Goal: Task Accomplishment & Management: Manage account settings

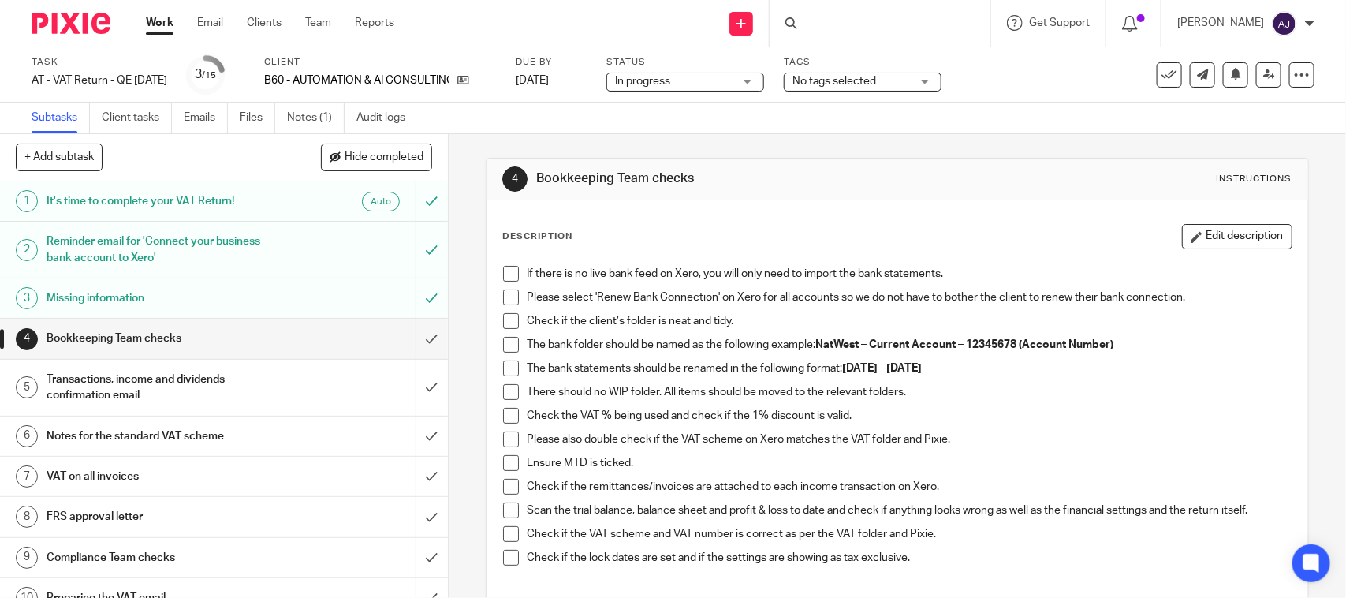
click at [503, 274] on span at bounding box center [511, 274] width 16 height 16
click at [503, 297] on span at bounding box center [511, 297] width 16 height 16
click at [503, 321] on span at bounding box center [511, 321] width 16 height 16
click at [503, 344] on span at bounding box center [511, 345] width 16 height 16
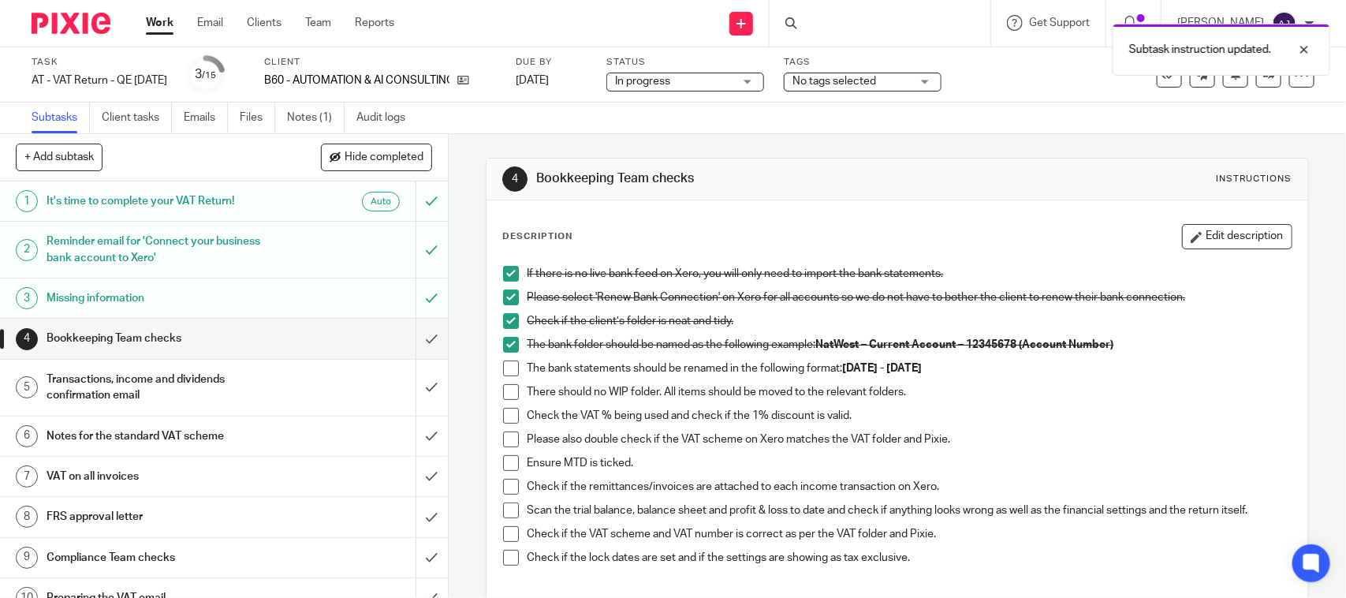
click at [503, 367] on span at bounding box center [511, 368] width 16 height 16
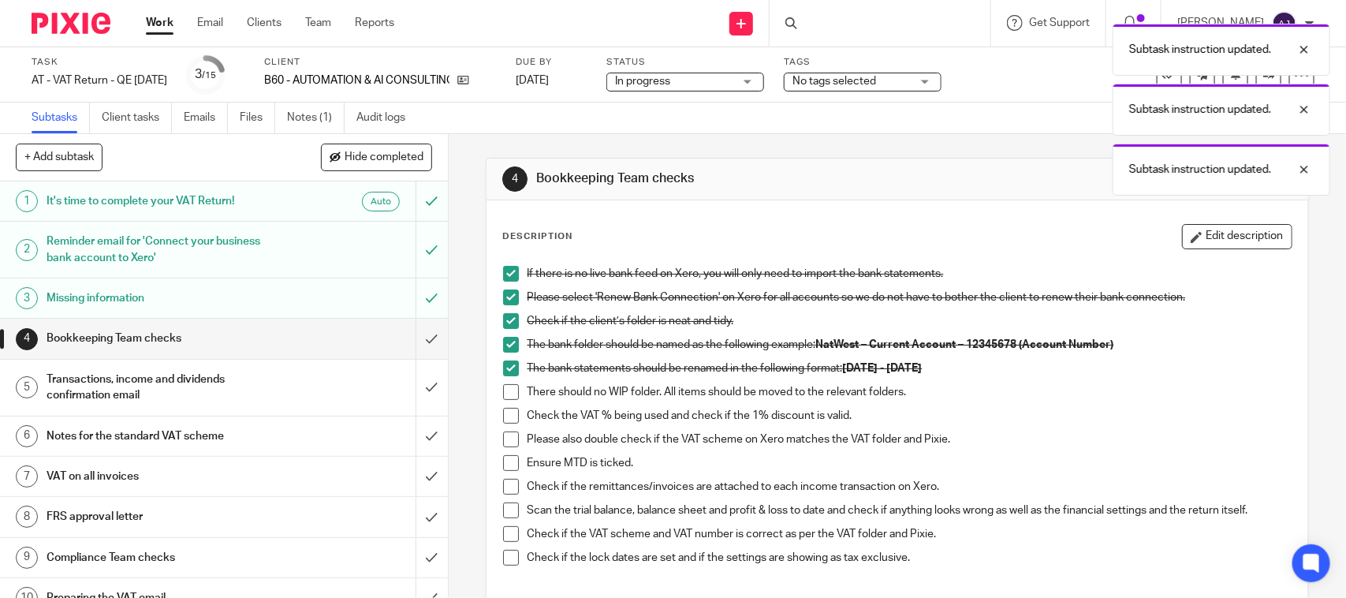
click at [503, 395] on span at bounding box center [511, 392] width 16 height 16
click at [503, 420] on span at bounding box center [511, 416] width 16 height 16
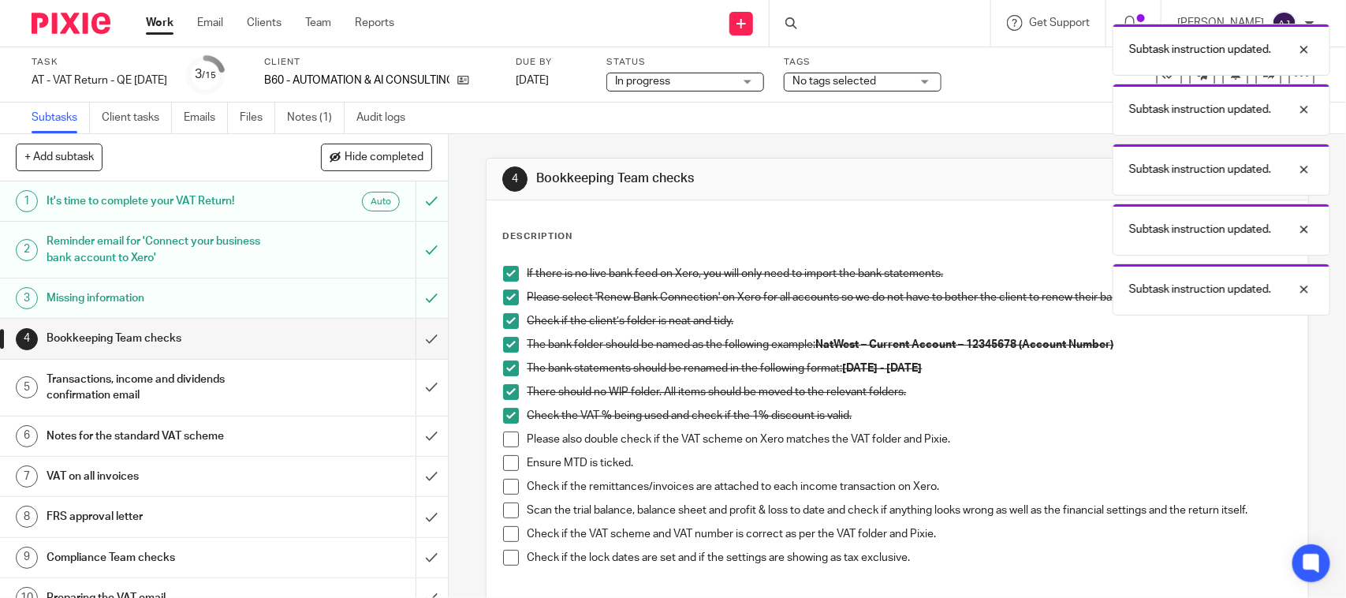
click at [503, 439] on span at bounding box center [511, 439] width 16 height 16
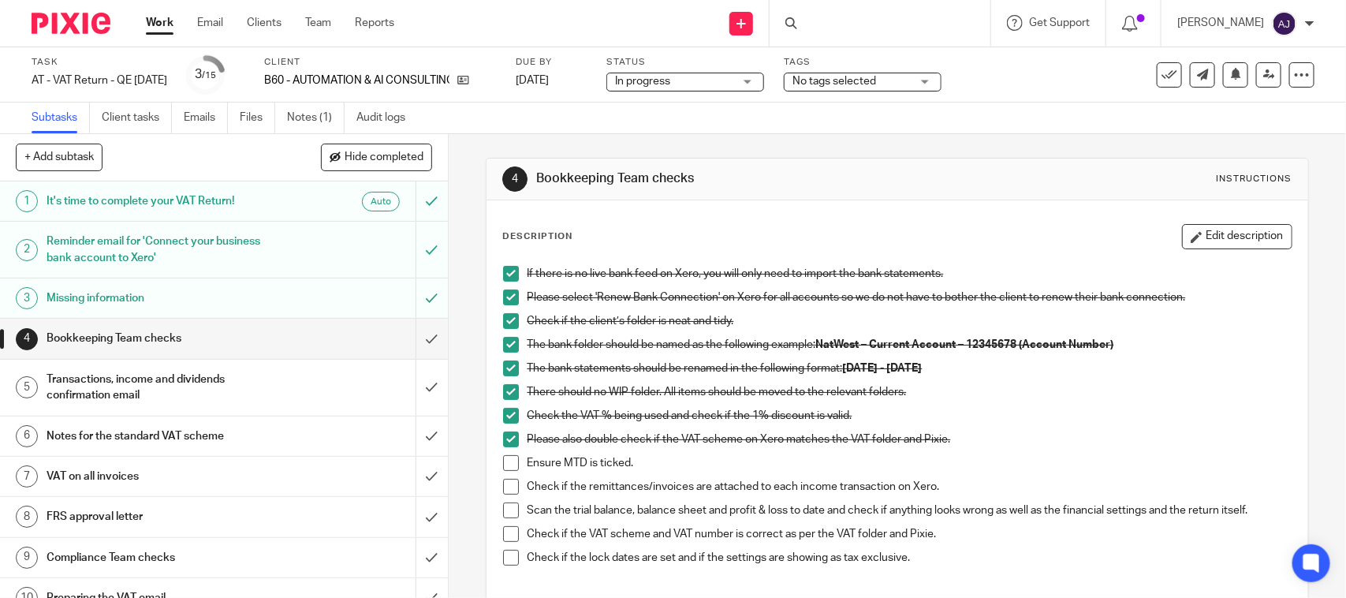
click at [507, 461] on span at bounding box center [511, 463] width 16 height 16
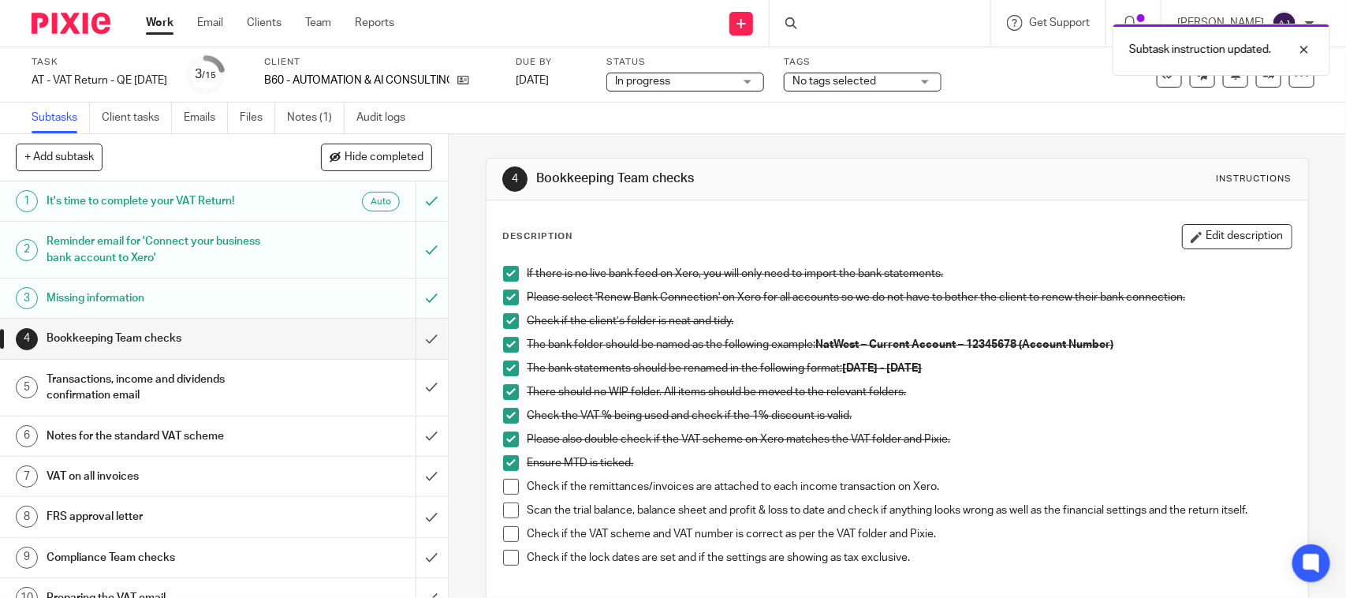
scroll to position [179, 0]
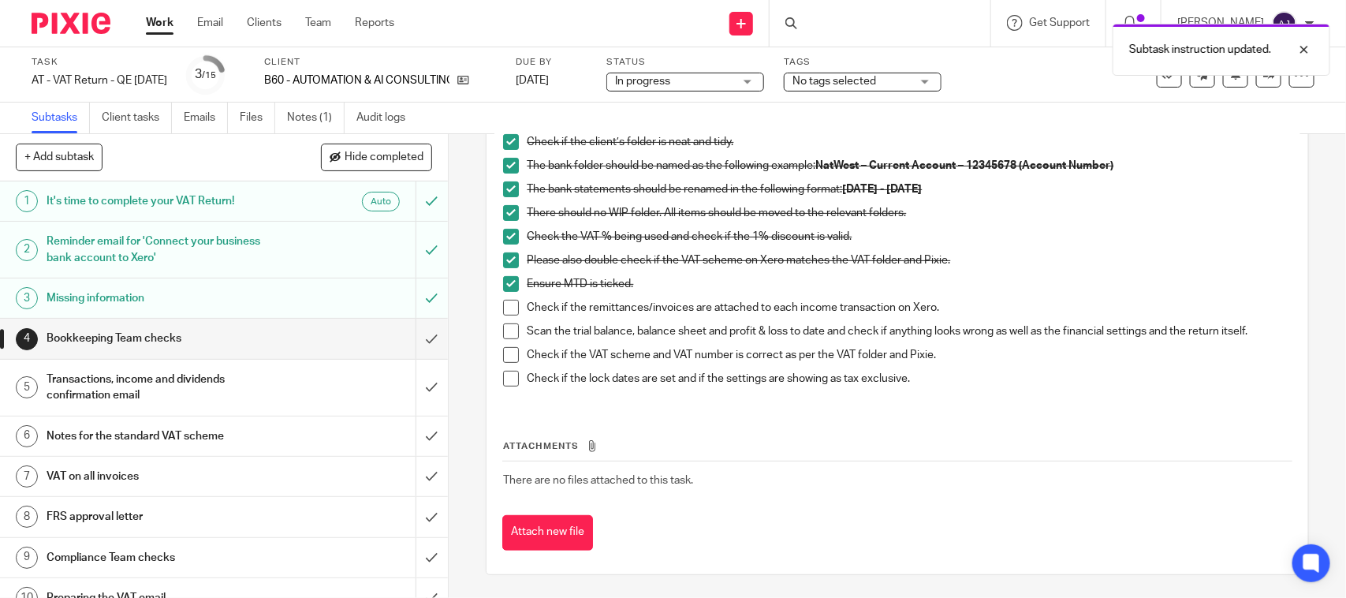
click at [513, 297] on li "Ensure MTD is ticked." at bounding box center [897, 288] width 788 height 24
click at [510, 302] on span at bounding box center [511, 308] width 16 height 16
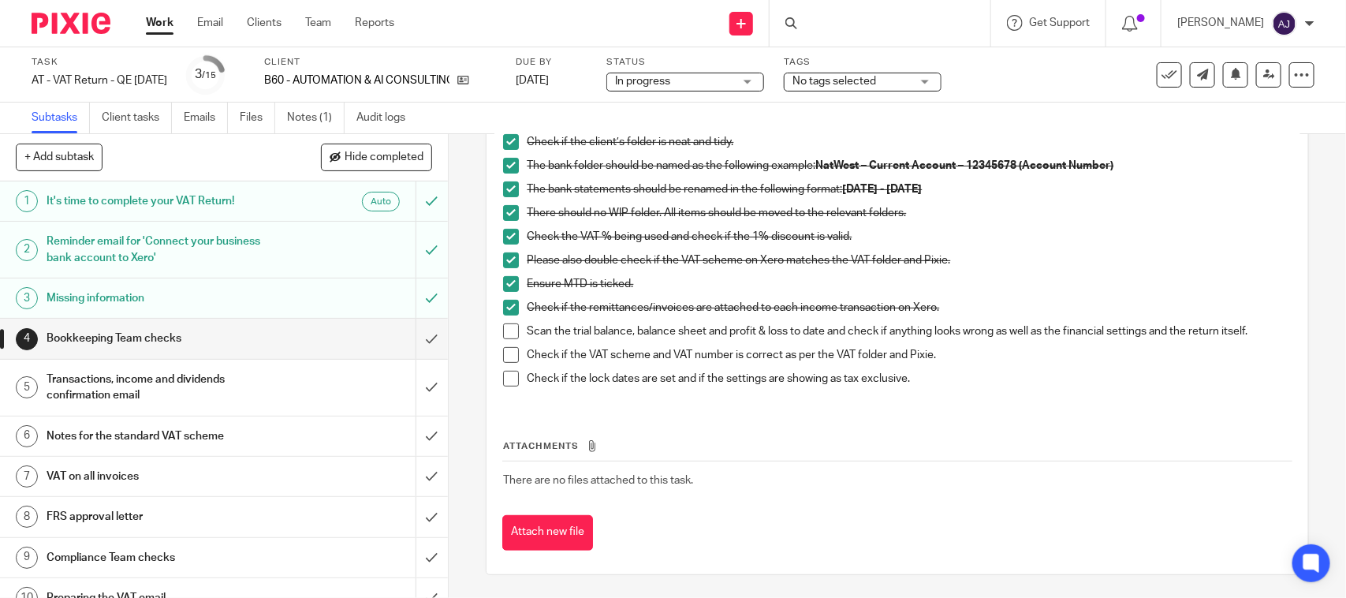
click at [505, 328] on span at bounding box center [511, 331] width 16 height 16
click at [507, 361] on span at bounding box center [511, 355] width 16 height 16
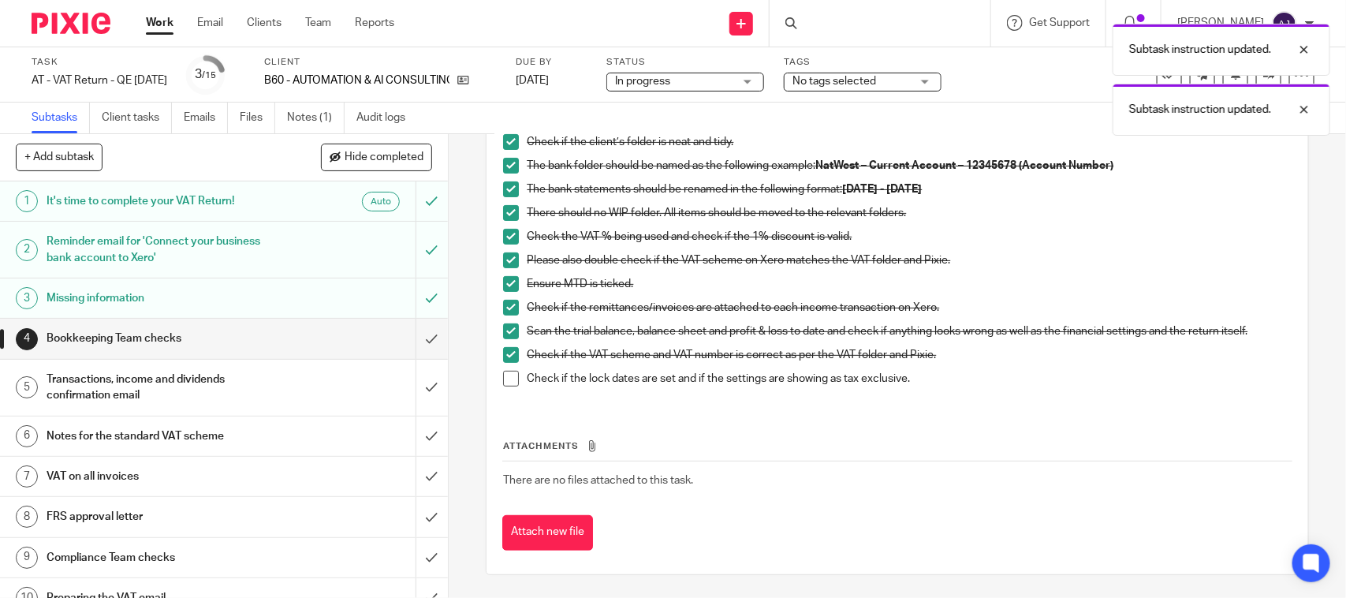
click at [507, 377] on span at bounding box center [511, 379] width 16 height 16
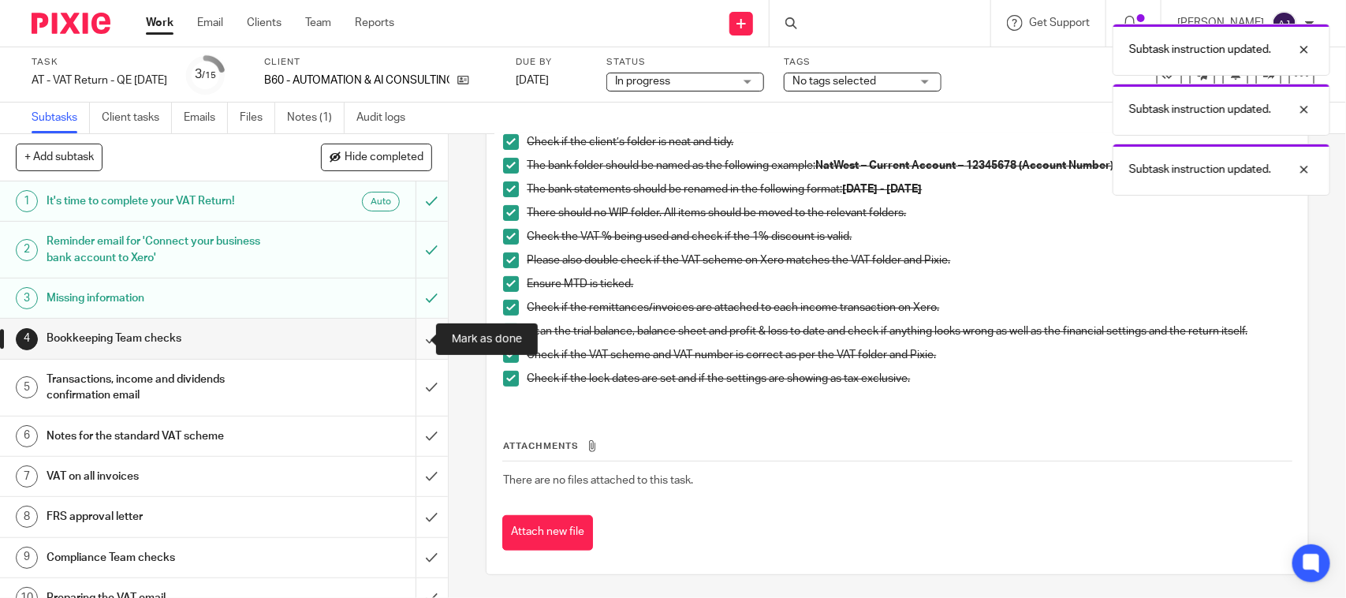
click at [399, 334] on input "submit" at bounding box center [224, 338] width 448 height 39
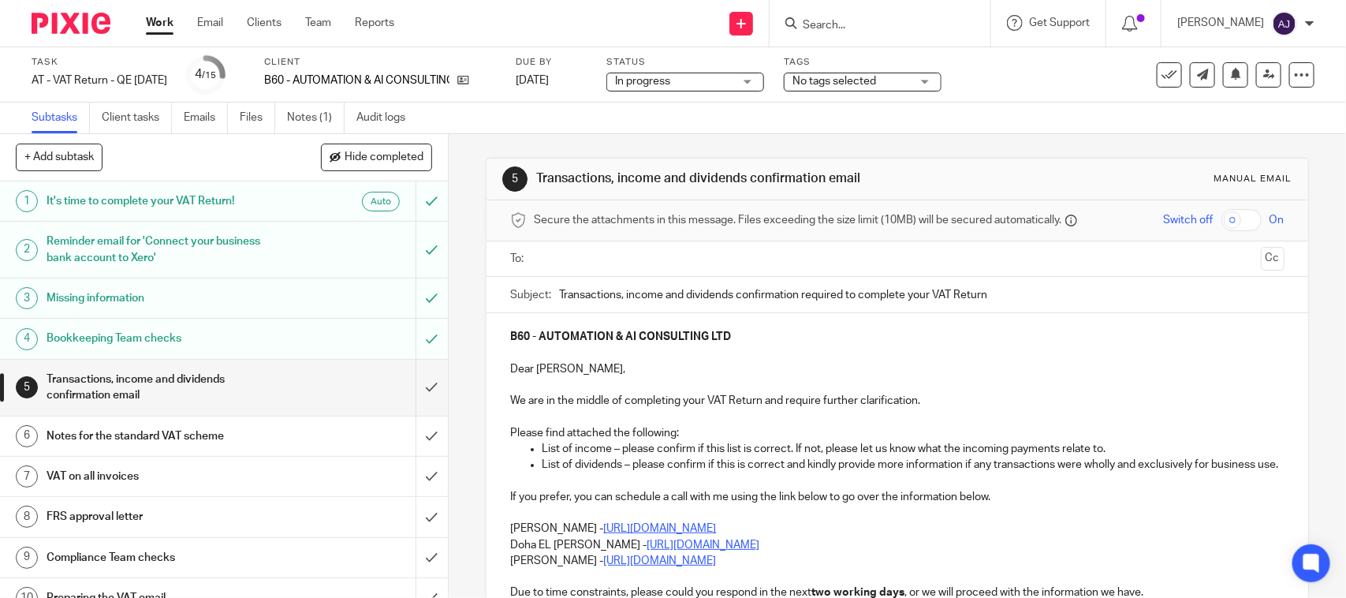
click at [655, 146] on div "5 Transactions, income and dividends confirmation email Manual email Secure the…" at bounding box center [897, 476] width 823 height 684
click at [127, 596] on h1 "Preparing the VAT email" at bounding box center [165, 598] width 236 height 24
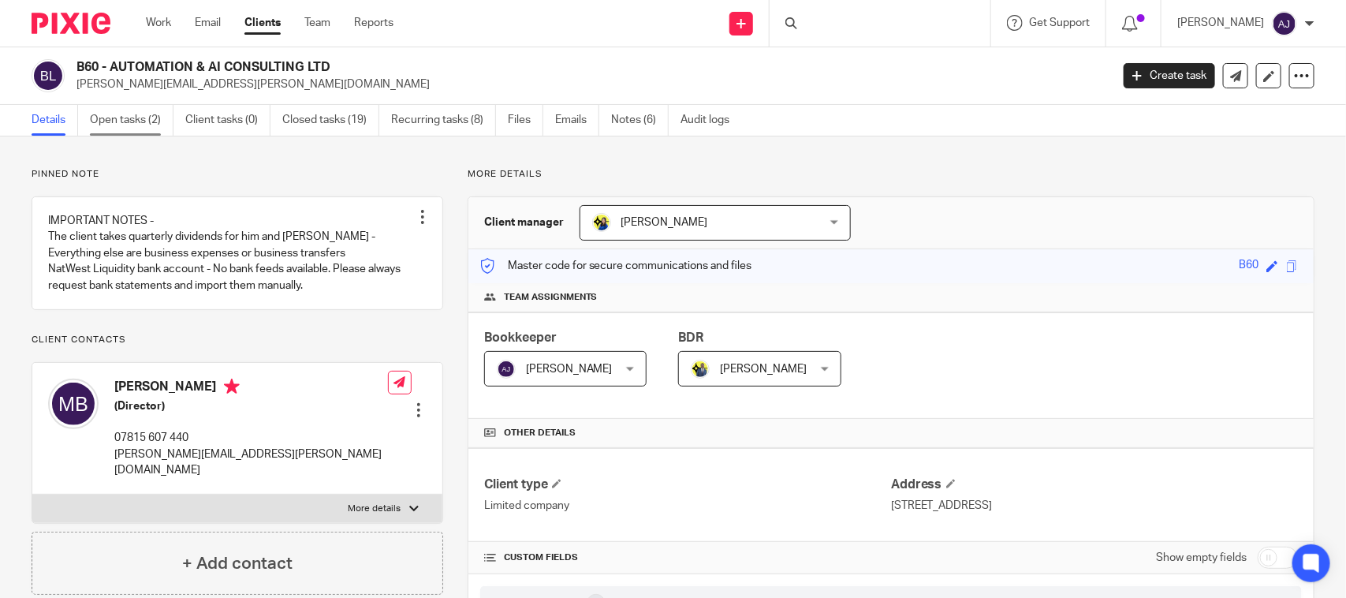
click at [129, 121] on link "Open tasks (2)" at bounding box center [132, 120] width 84 height 31
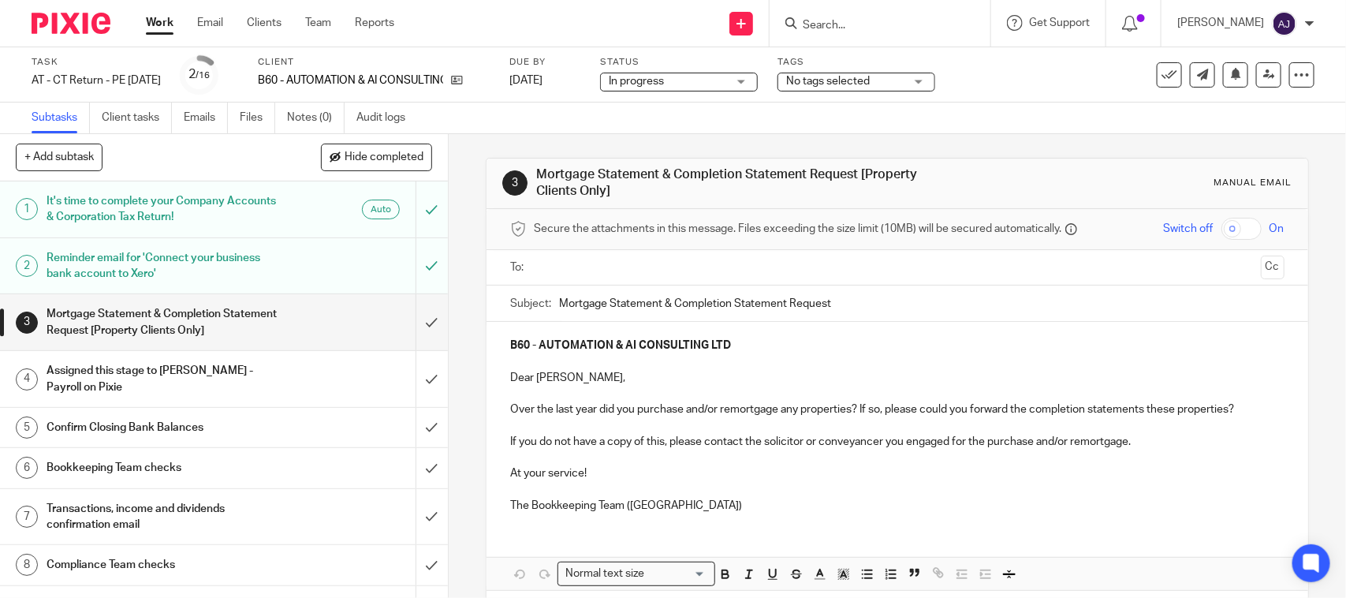
click at [891, 26] on input "Search" at bounding box center [872, 26] width 142 height 14
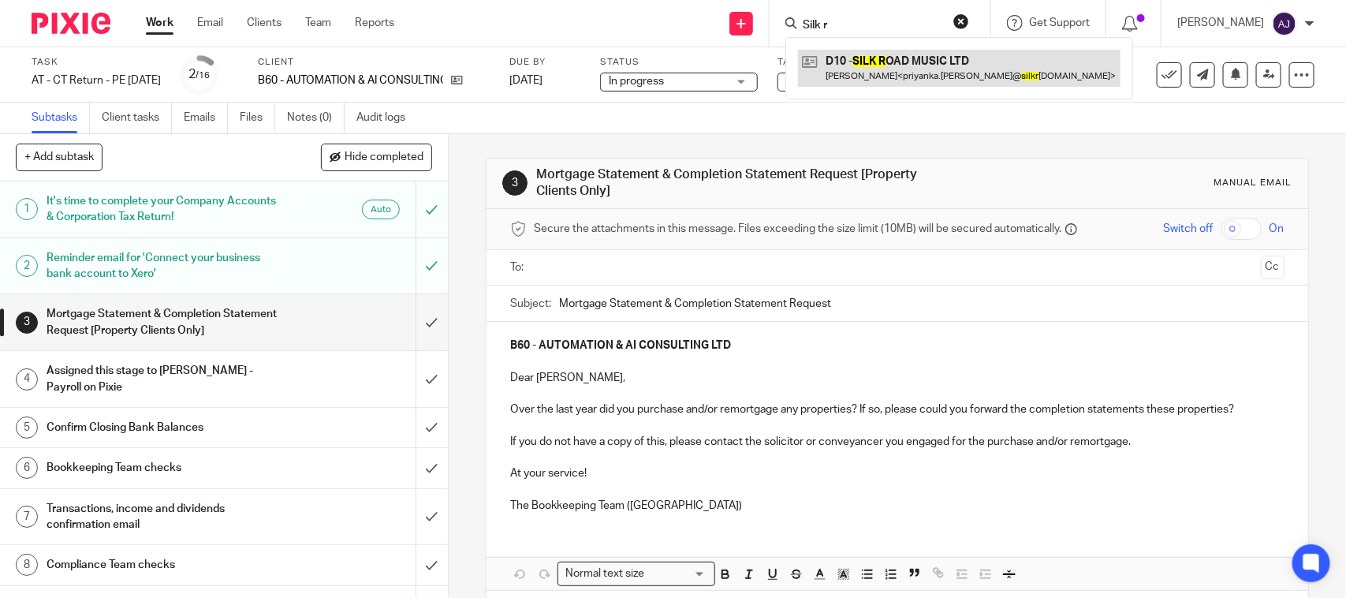
type input "Silk r"
click at [899, 71] on link at bounding box center [959, 68] width 323 height 36
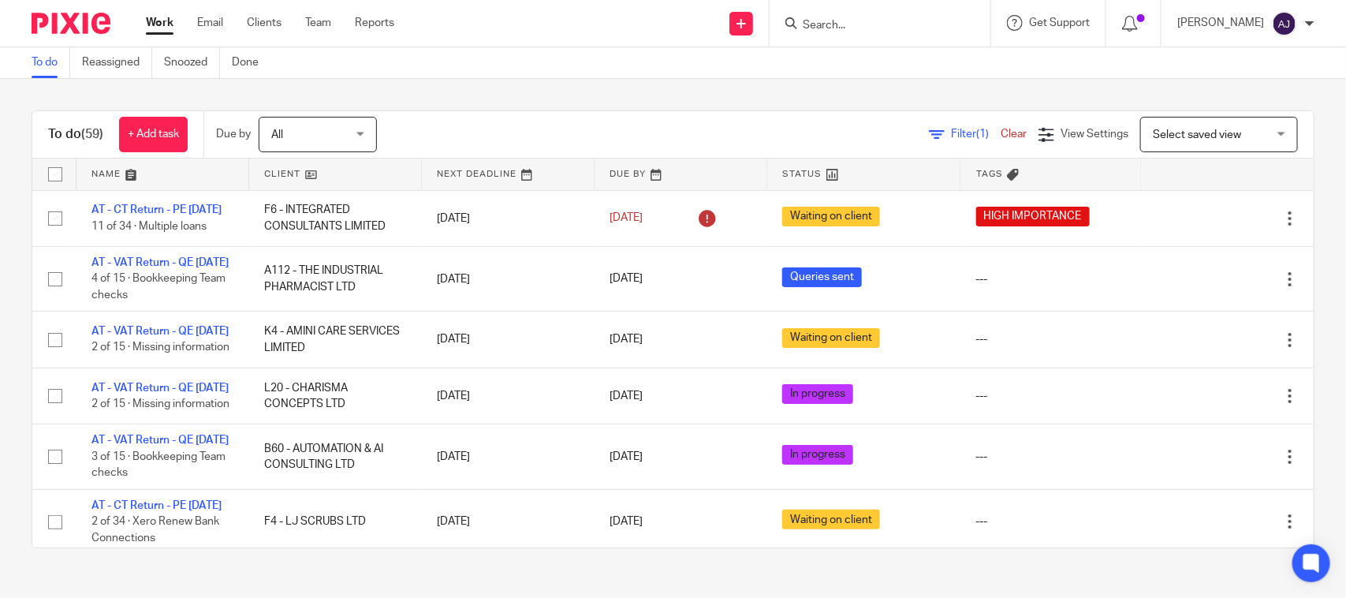
click at [685, 89] on div "To do (59) + Add task Due by All All Today Tomorrow This week Next week This mo…" at bounding box center [673, 329] width 1346 height 501
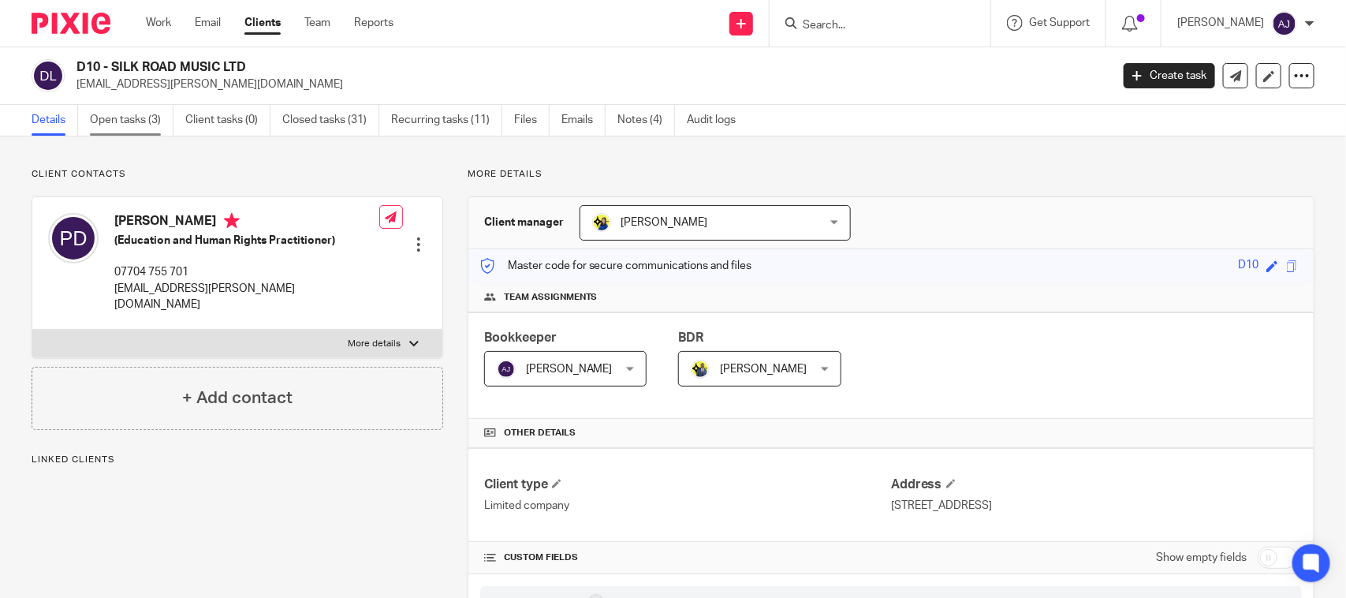
click at [110, 117] on link "Open tasks (3)" at bounding box center [132, 120] width 84 height 31
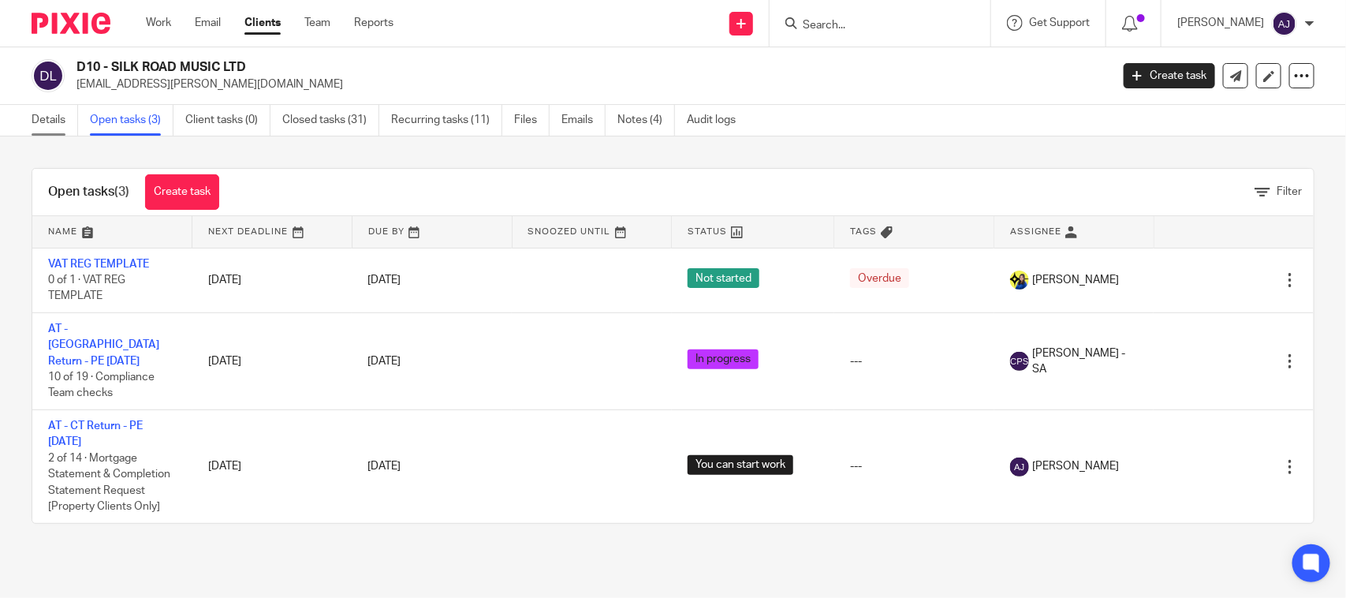
click at [47, 124] on link "Details" at bounding box center [55, 120] width 47 height 31
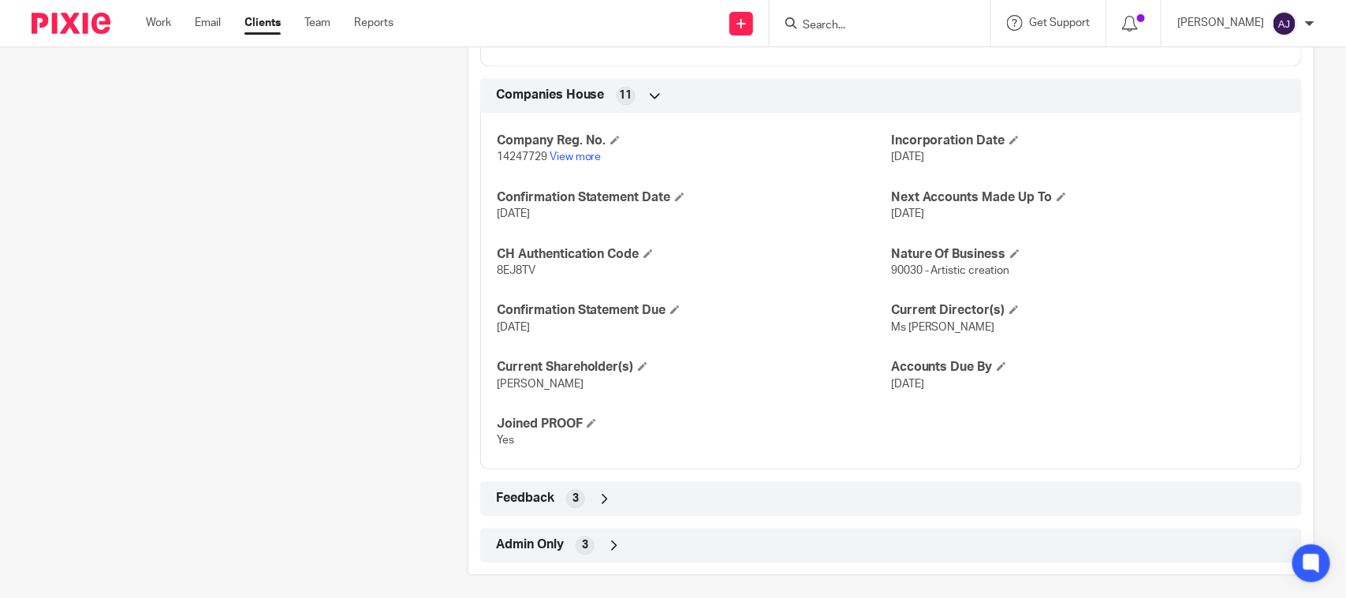
scroll to position [1388, 0]
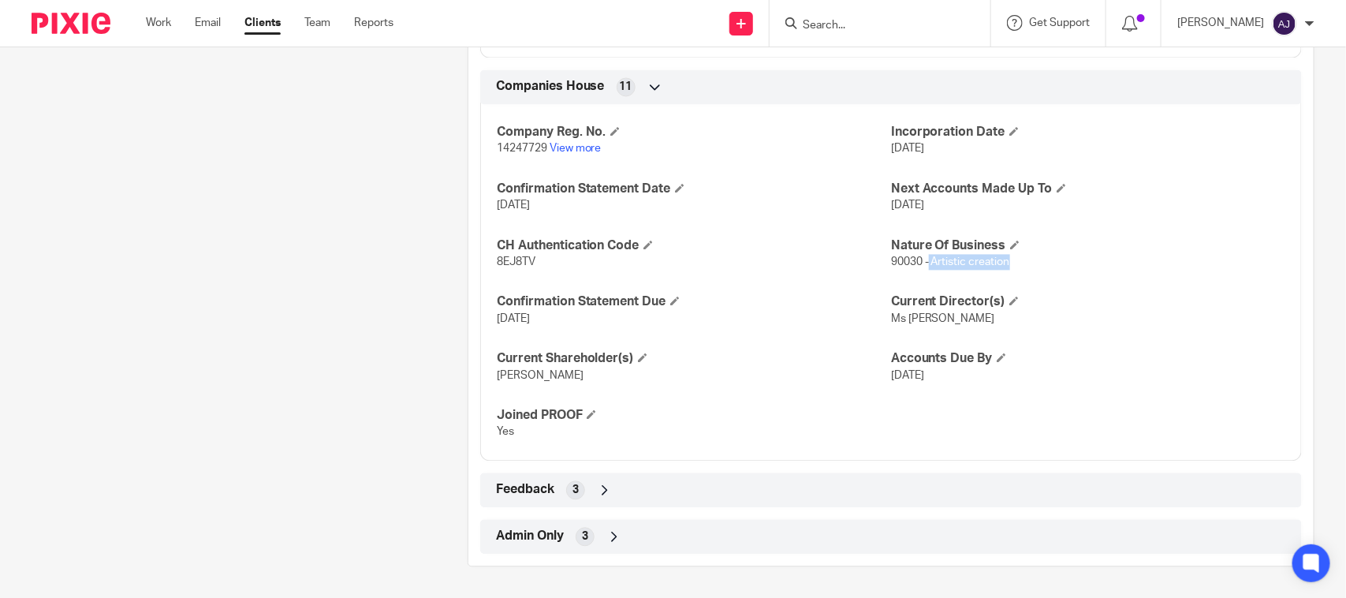
drag, startPoint x: 1015, startPoint y: 263, endPoint x: 1058, endPoint y: 263, distance: 43.4
click at [1058, 263] on p "90030 - Artistic creation" at bounding box center [1088, 262] width 394 height 16
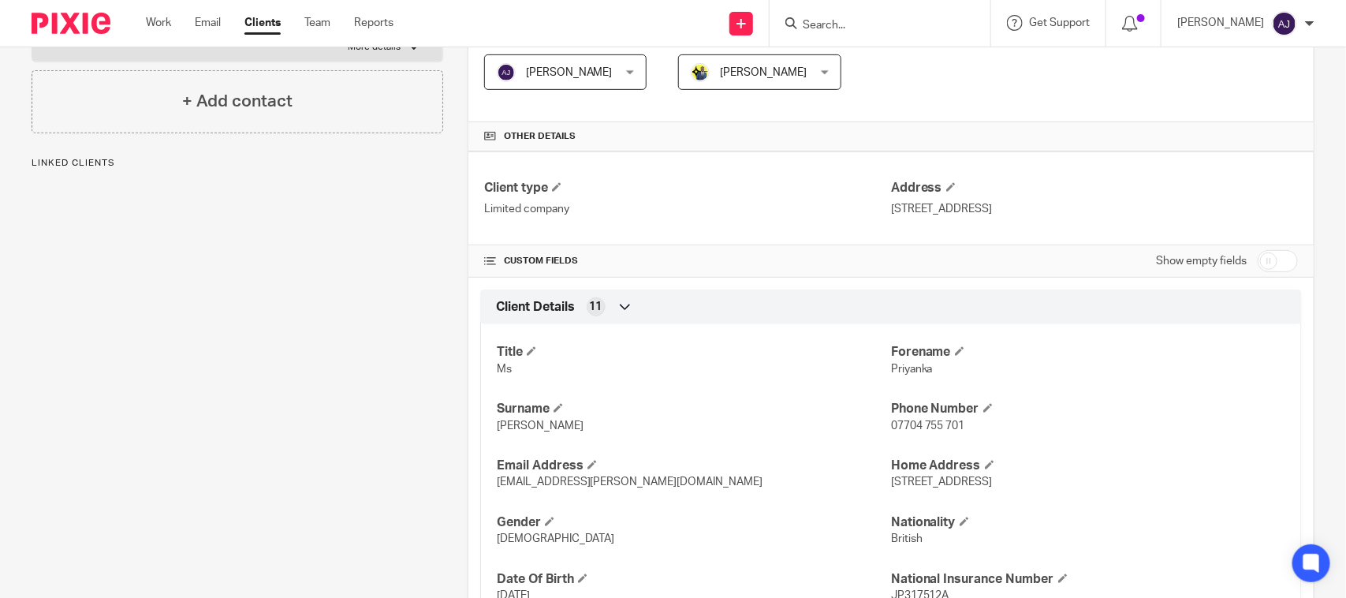
scroll to position [0, 0]
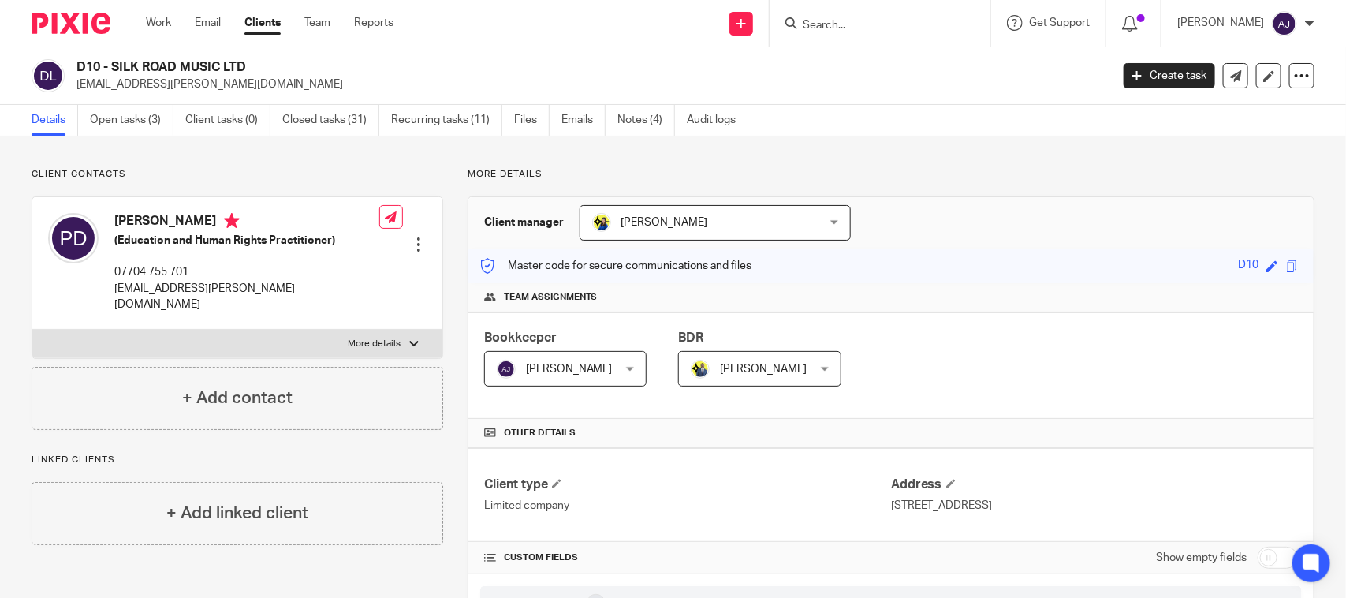
click at [988, 207] on div "Client manager [PERSON_NAME] [PERSON_NAME] [PERSON_NAME] [PERSON_NAME] [PERSON_…" at bounding box center [892, 223] width 846 height 52
click at [131, 115] on link "Open tasks (3)" at bounding box center [132, 120] width 84 height 31
